Goal: Book appointment/travel/reservation

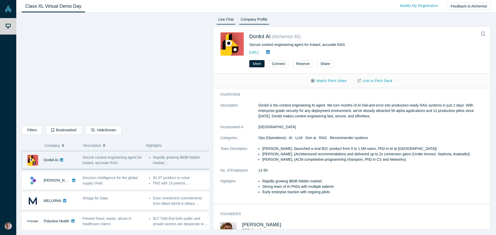
click at [229, 21] on link "Live Chat" at bounding box center [226, 20] width 19 height 8
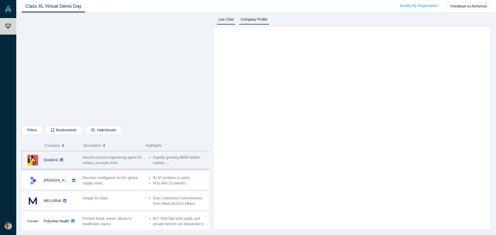
click at [257, 19] on link "Company Profile" at bounding box center [254, 20] width 30 height 8
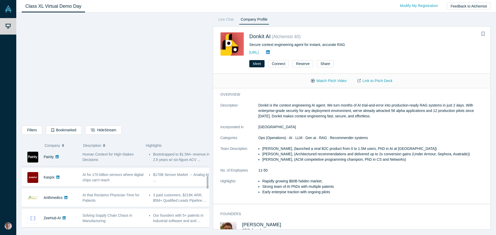
scroll to position [155, 0]
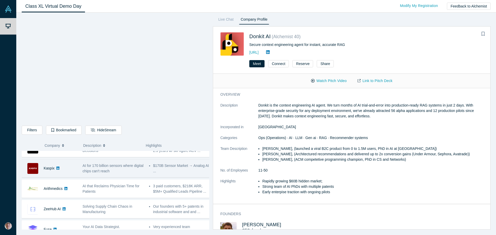
click at [115, 167] on span "AI for 170 billion sensors where digital chips can't reach" at bounding box center [113, 169] width 61 height 10
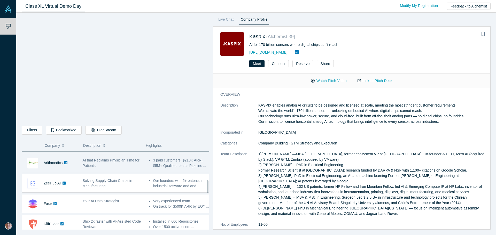
scroll to position [207, 0]
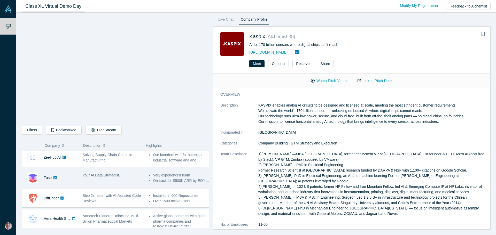
click at [111, 176] on span "Your AI Data Strategist." at bounding box center [101, 175] width 37 height 4
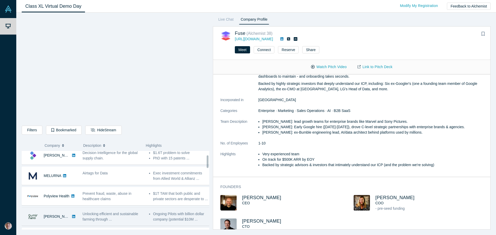
scroll to position [0, 0]
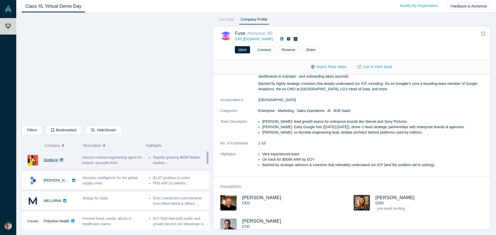
click at [55, 162] on link "Donkit AI" at bounding box center [51, 160] width 14 height 4
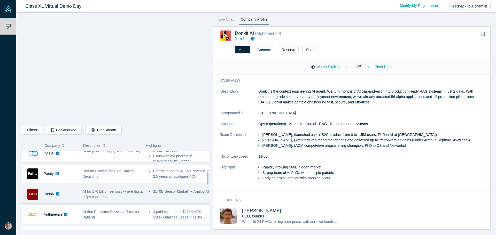
scroll to position [155, 0]
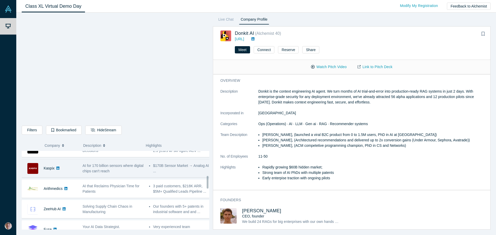
click at [125, 166] on span "AI for 170 billion sensors where digital chips can't reach" at bounding box center [113, 169] width 61 height 10
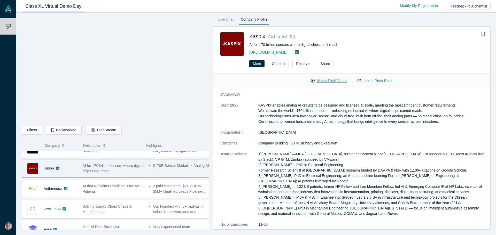
click at [326, 82] on button "Watch Pitch Video" at bounding box center [329, 80] width 47 height 9
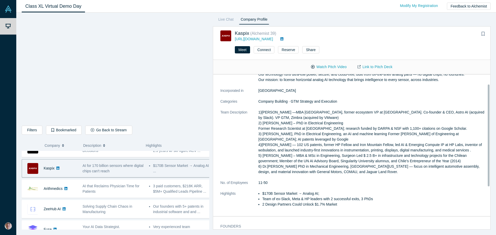
scroll to position [0, 0]
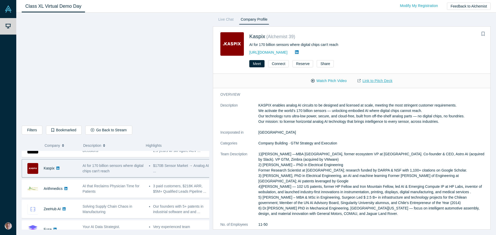
click at [380, 81] on link "Link to Pitch Deck" at bounding box center [375, 80] width 46 height 9
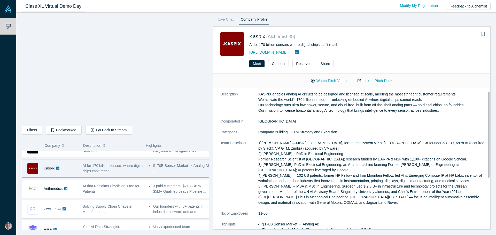
scroll to position [2, 0]
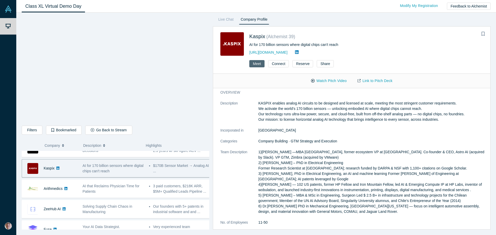
click at [254, 64] on button "Meet" at bounding box center [256, 63] width 15 height 7
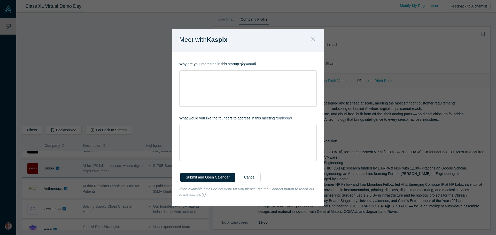
click at [314, 37] on icon "Close" at bounding box center [313, 39] width 4 height 6
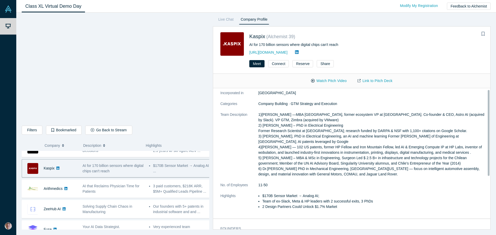
scroll to position [0, 0]
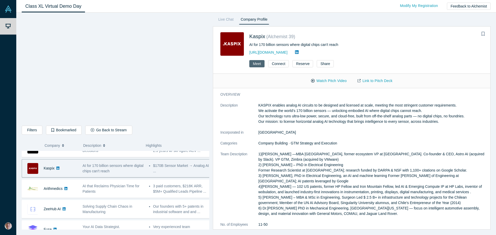
click at [257, 63] on button "Meet" at bounding box center [256, 63] width 15 height 7
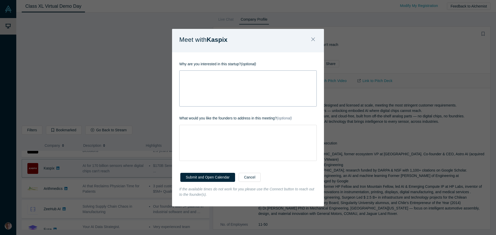
click at [225, 81] on div "rdw-wrapper" at bounding box center [247, 89] width 137 height 36
click at [228, 135] on div "rdw-wrapper" at bounding box center [247, 143] width 137 height 36
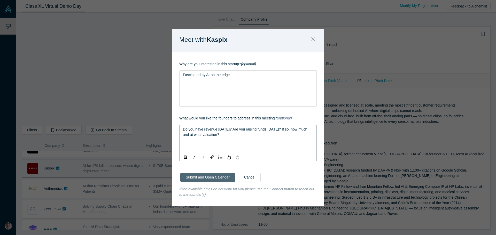
click at [212, 180] on button "Submit and Open Calendar" at bounding box center [207, 177] width 55 height 9
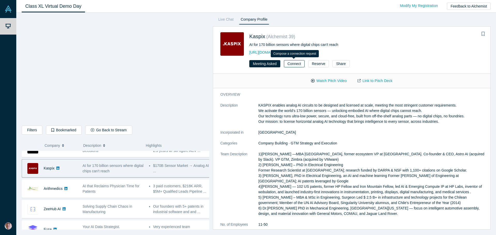
click at [297, 64] on button "Connect" at bounding box center [294, 63] width 21 height 7
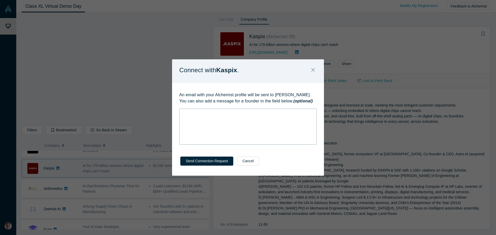
click at [283, 112] on div "rdw-editor" at bounding box center [248, 113] width 131 height 5
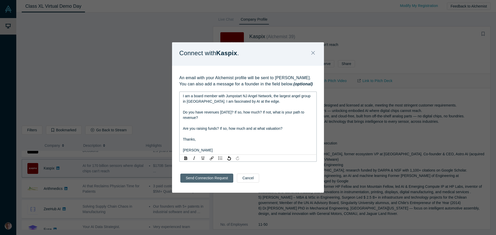
click at [213, 179] on button "Send Connection Request" at bounding box center [206, 178] width 53 height 9
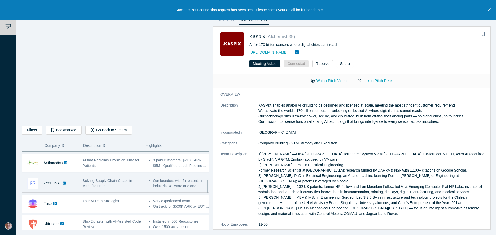
scroll to position [207, 0]
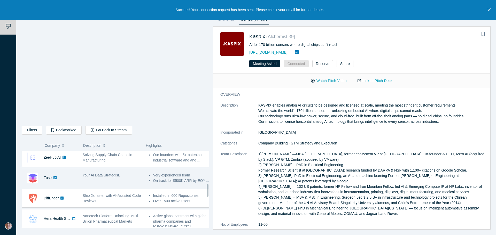
click at [112, 177] on span "Your AI Data Strategist." at bounding box center [101, 175] width 37 height 4
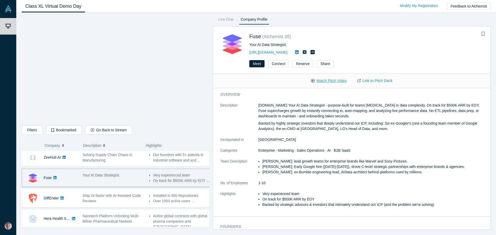
click at [328, 81] on button "Watch Pitch Video" at bounding box center [329, 80] width 47 height 9
click at [377, 81] on link "Link to Pitch Deck" at bounding box center [375, 80] width 46 height 9
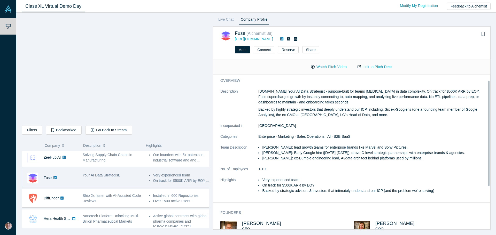
scroll to position [38, 0]
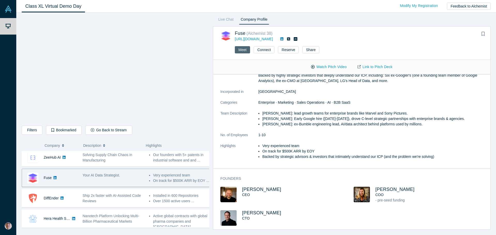
click at [246, 50] on button "Meet" at bounding box center [242, 49] width 15 height 7
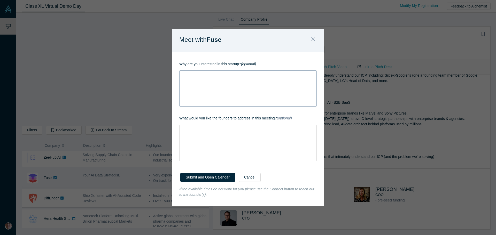
click at [231, 82] on div "rdw-wrapper" at bounding box center [247, 89] width 137 height 36
click at [248, 133] on div "Are you raising funds now?" at bounding box center [247, 143] width 137 height 36
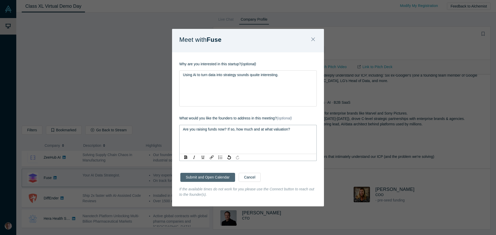
click at [224, 178] on button "Submit and Open Calendar" at bounding box center [207, 177] width 55 height 9
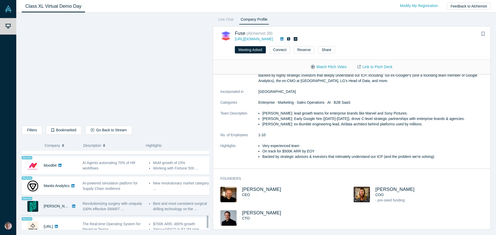
scroll to position [411, 0]
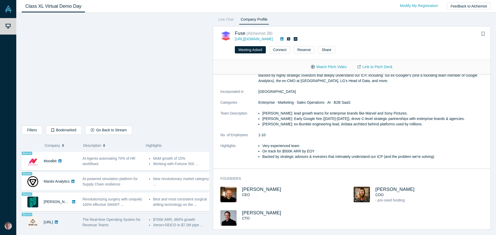
click at [126, 218] on span "The Real-time Operating System for Revenue Teams" at bounding box center [112, 223] width 58 height 10
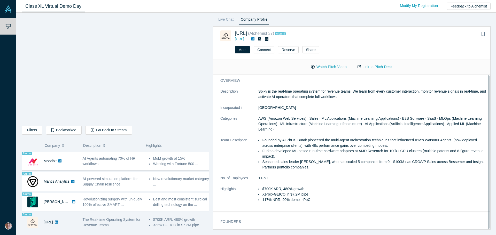
scroll to position [0, 0]
click at [327, 68] on button "Watch Pitch Video" at bounding box center [329, 67] width 47 height 9
click at [334, 167] on li "Seasoned sales leader [PERSON_NAME], who has scaled 5 companies from 0→$100M+ a…" at bounding box center [374, 164] width 225 height 11
click at [385, 68] on link "Link to Pitch Deck" at bounding box center [375, 67] width 46 height 9
